Goal: Find specific page/section: Find specific page/section

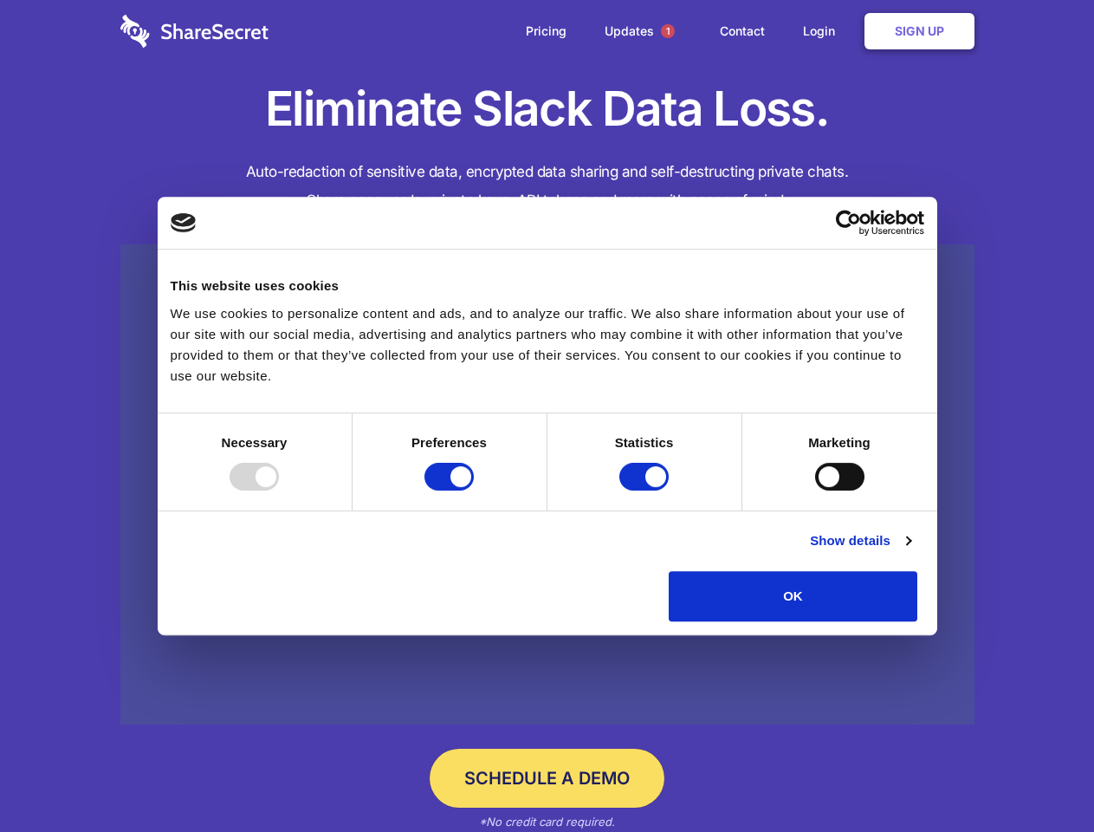
click at [279, 490] on div at bounding box center [254, 477] width 49 height 28
click at [474, 490] on input "Preferences" at bounding box center [449, 477] width 49 height 28
checkbox input "false"
click at [646, 490] on input "Statistics" at bounding box center [644, 477] width 49 height 28
checkbox input "false"
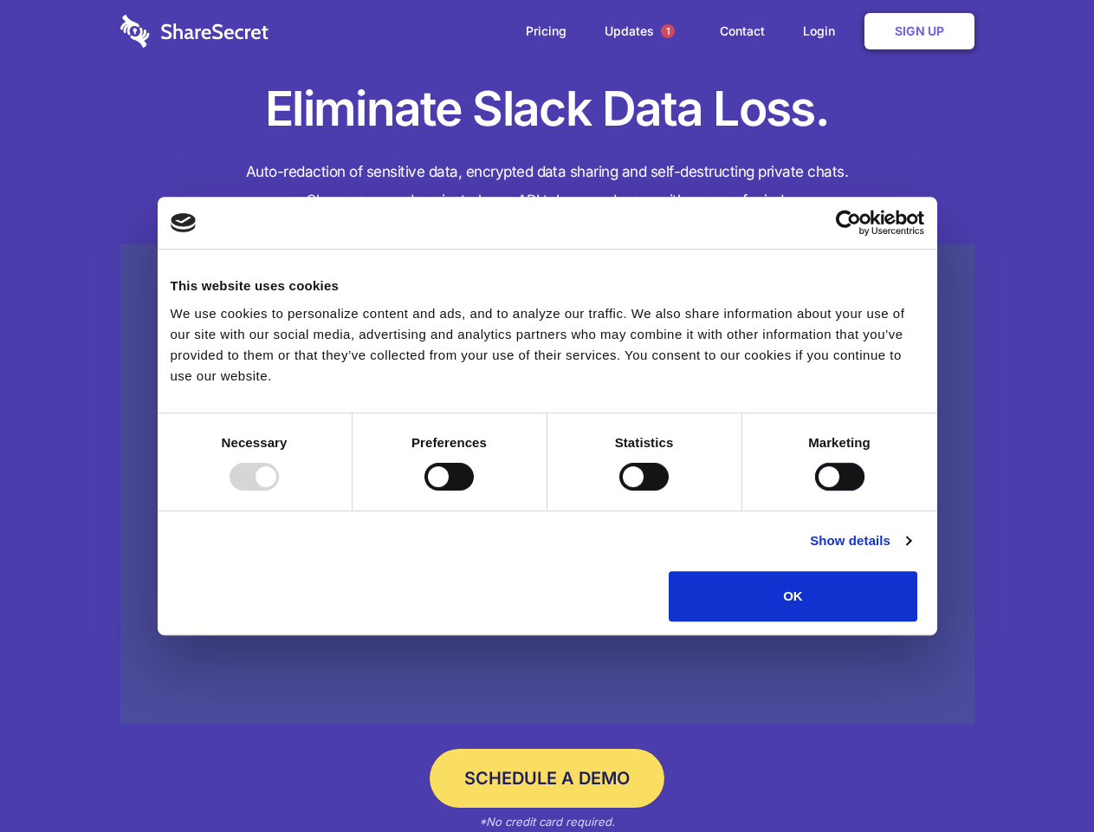
click at [815, 490] on input "Marketing" at bounding box center [839, 477] width 49 height 28
checkbox input "true"
click at [911, 551] on link "Show details" at bounding box center [860, 540] width 101 height 21
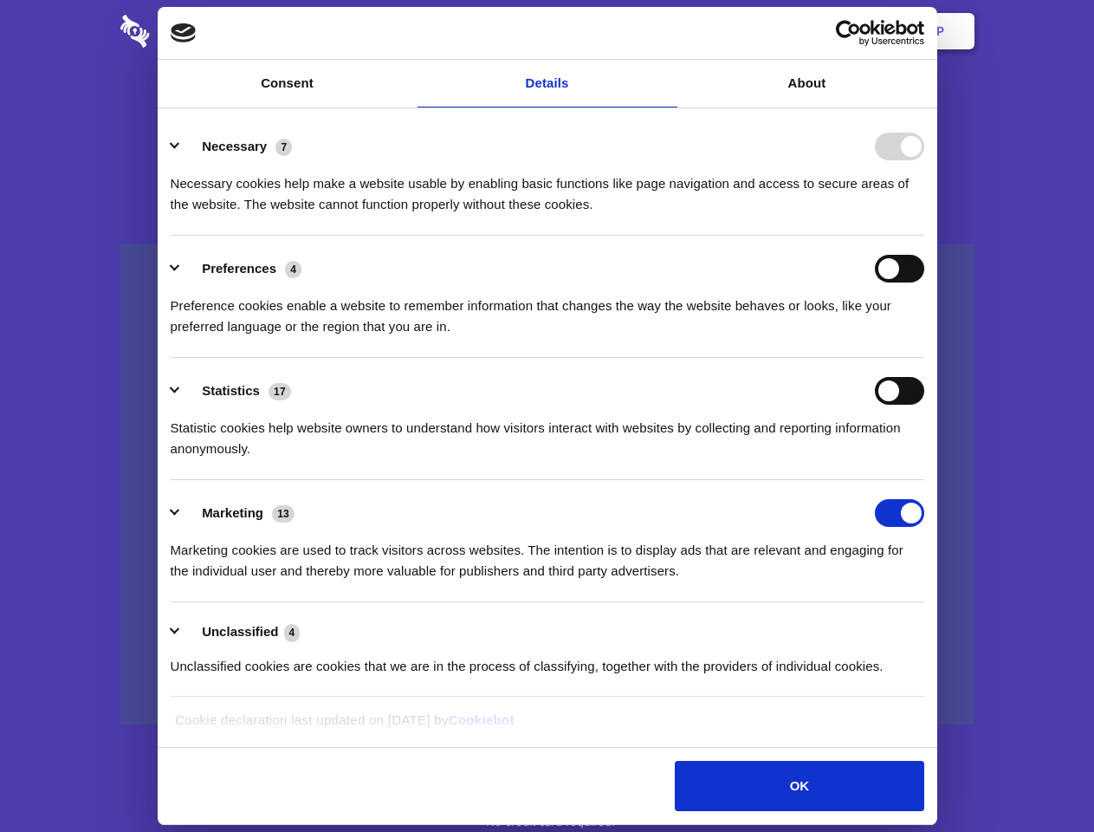
click at [925, 236] on li "Necessary 7 Necessary cookies help make a website usable by enabling basic func…" at bounding box center [548, 175] width 754 height 122
click at [667, 31] on span "1" at bounding box center [668, 31] width 14 height 14
